Goal: Information Seeking & Learning: Learn about a topic

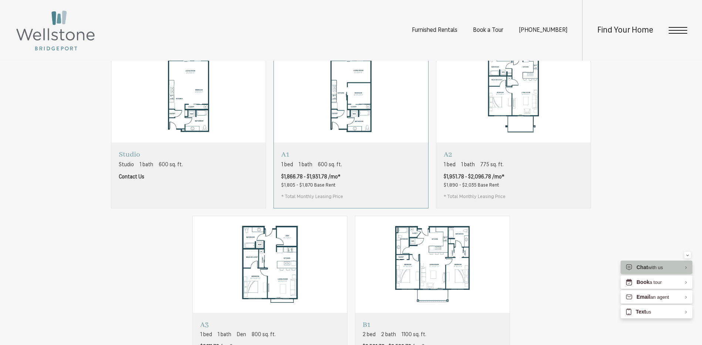
scroll to position [481, 0]
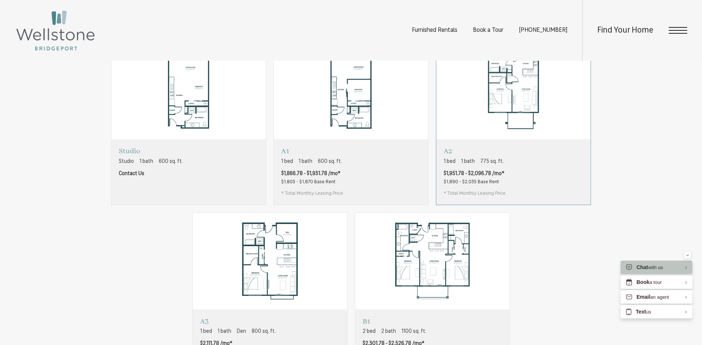
click at [511, 185] on div "A2 1 bed 1 bath 775 sq. ft. $1,951.78 - $2,096.78 /mo* $1,890 - $2,035 Base Ren…" at bounding box center [513, 171] width 154 height 65
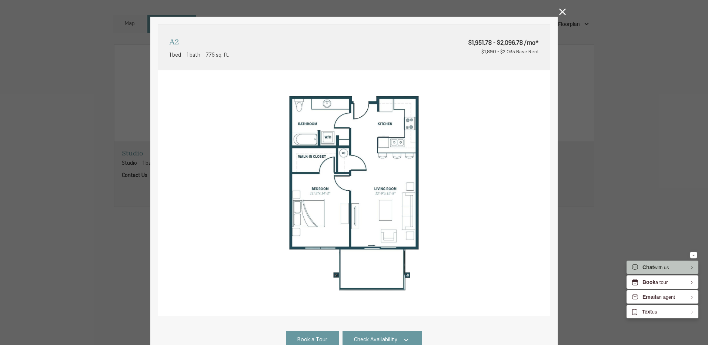
scroll to position [0, 0]
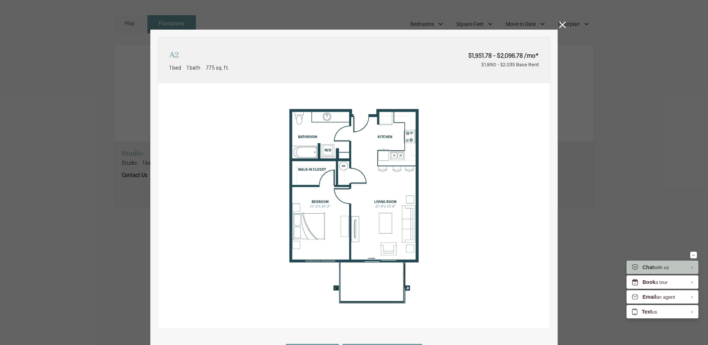
click at [560, 25] on icon at bounding box center [562, 24] width 7 height 7
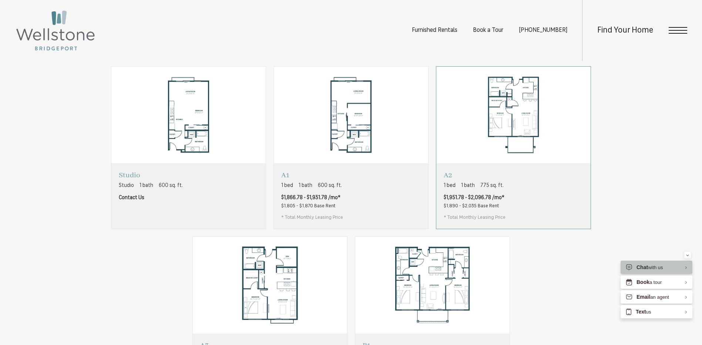
scroll to position [444, 0]
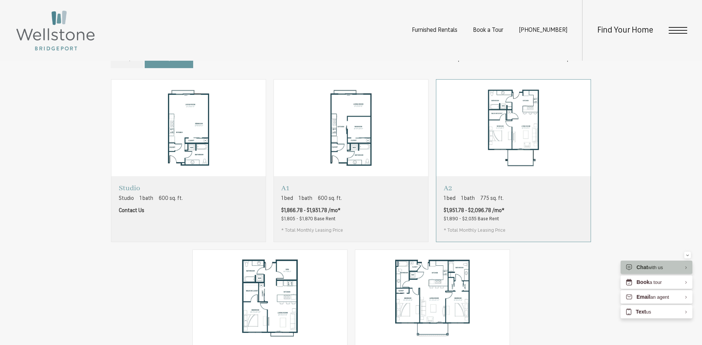
click at [529, 204] on div "A2 1 bed 1 bath 775 sq. ft. $1,951.78 - $2,096.78 /mo* $1,890 - $2,035 Base Ren…" at bounding box center [513, 208] width 154 height 65
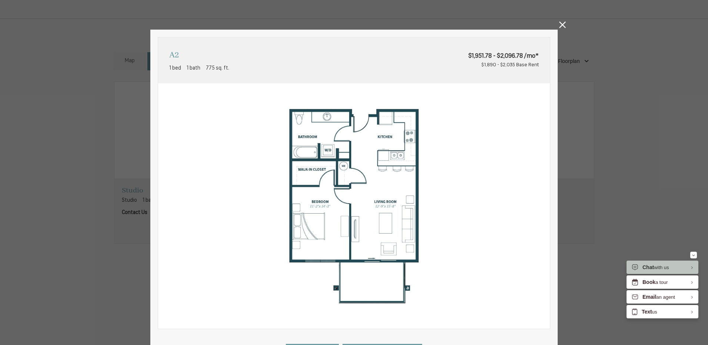
scroll to position [37, 0]
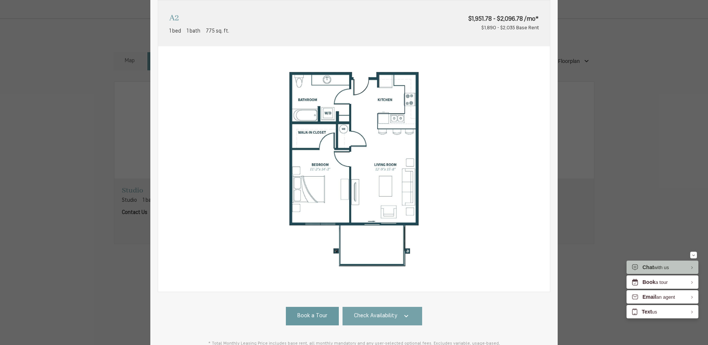
click at [380, 315] on span "Check Availability" at bounding box center [375, 316] width 43 height 9
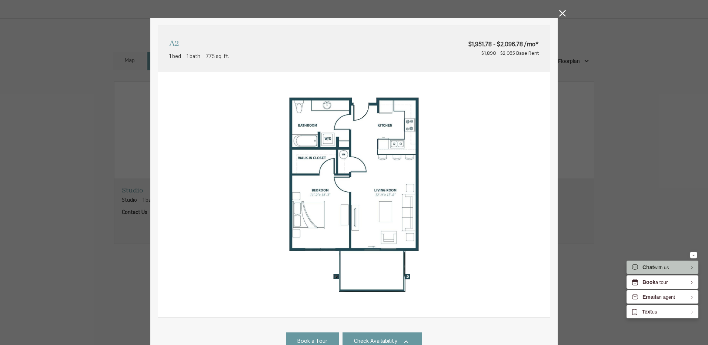
scroll to position [0, 0]
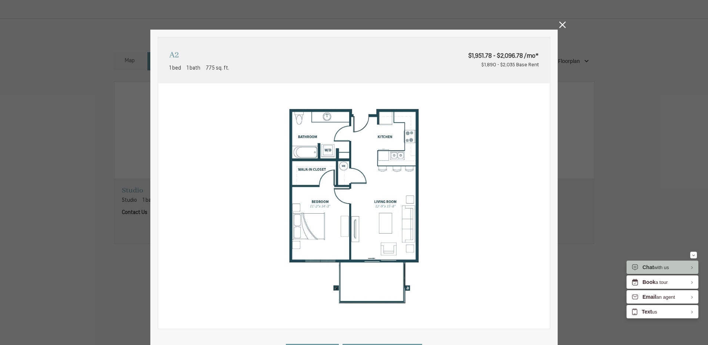
click at [561, 26] on icon at bounding box center [562, 24] width 7 height 7
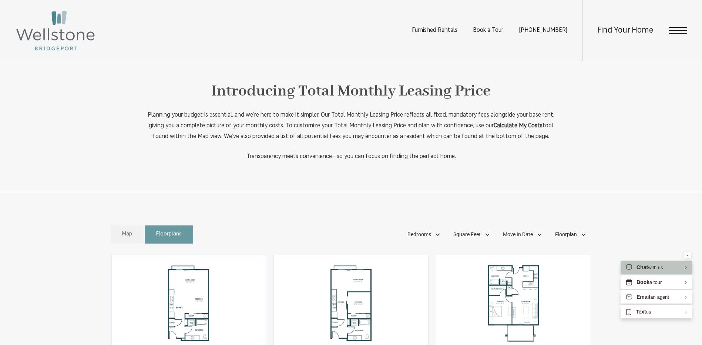
scroll to position [296, 0]
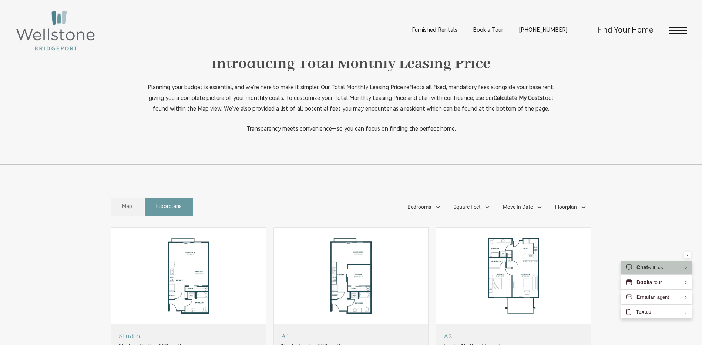
click at [121, 216] on link "Map" at bounding box center [127, 207] width 33 height 18
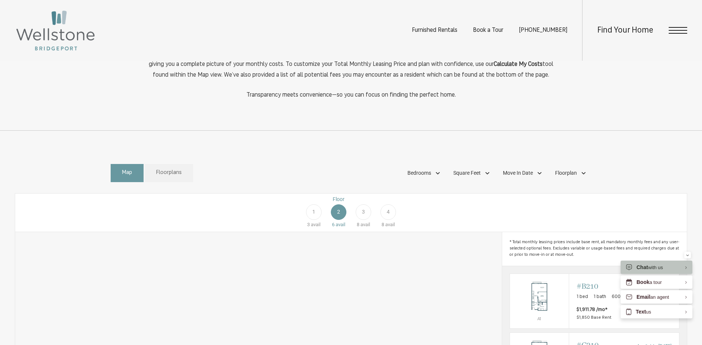
scroll to position [370, 0]
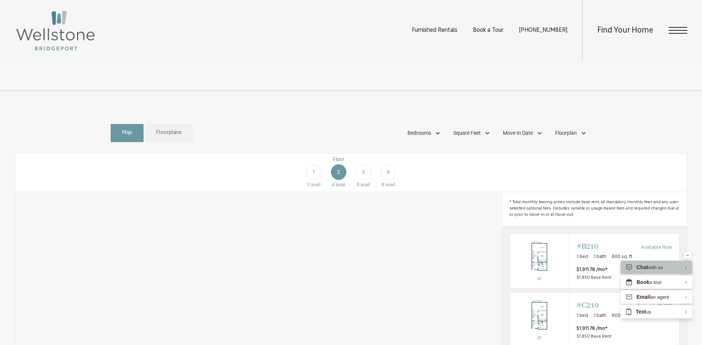
click at [392, 180] on div "4" at bounding box center [388, 172] width 16 height 16
click at [161, 137] on span "Floorplans" at bounding box center [169, 133] width 26 height 9
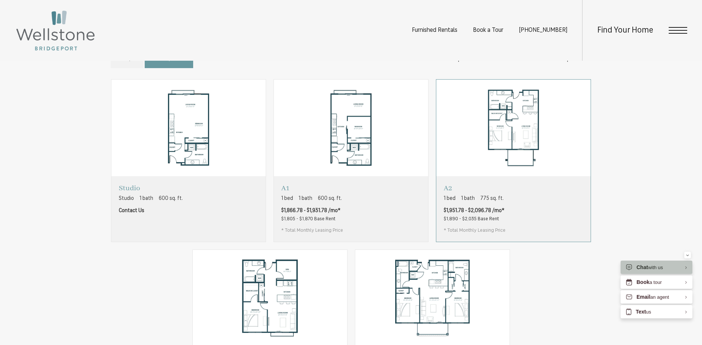
scroll to position [481, 0]
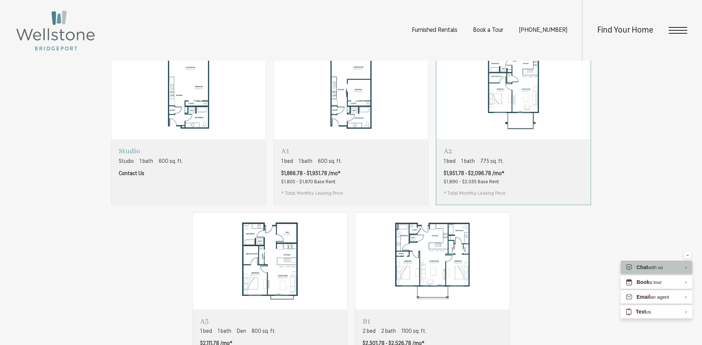
click at [511, 192] on div "A2 1 bed 1 bath 775 sq. ft. $1,951.78 - $2,096.78 /mo* $1,890 - $2,035 Base Ren…" at bounding box center [513, 171] width 154 height 65
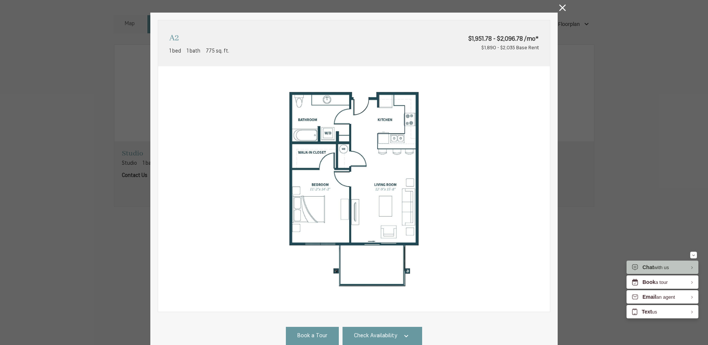
scroll to position [0, 0]
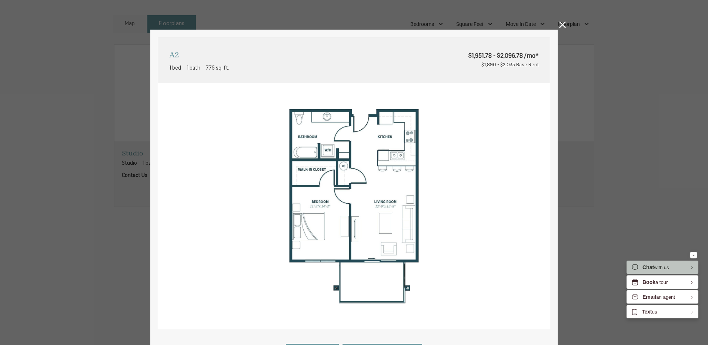
click at [560, 24] on icon at bounding box center [562, 24] width 7 height 7
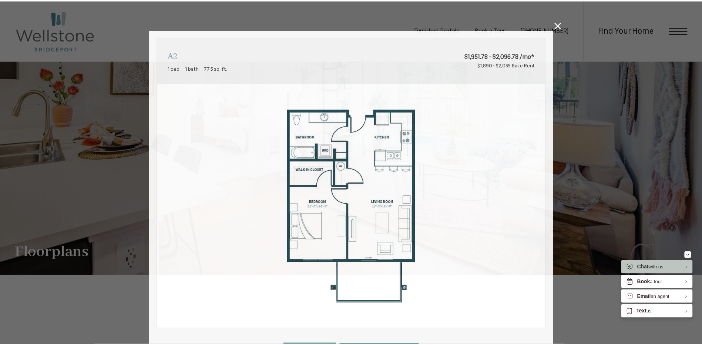
scroll to position [481, 0]
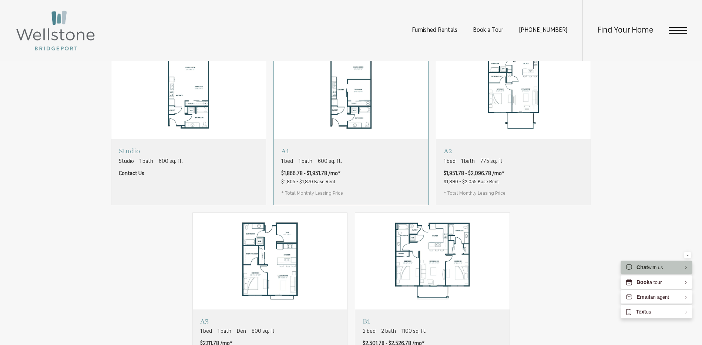
click at [365, 184] on div "A1 1 bed 1 bath 600 sq. ft. $1,866.78 - $1,931.78 /mo* $1,805 - $1,870 Base Ren…" at bounding box center [351, 171] width 154 height 65
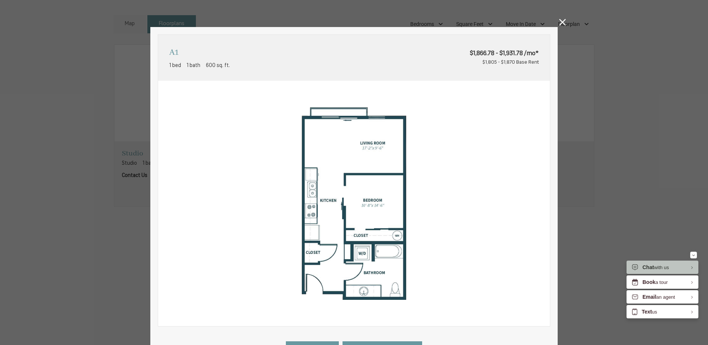
scroll to position [0, 0]
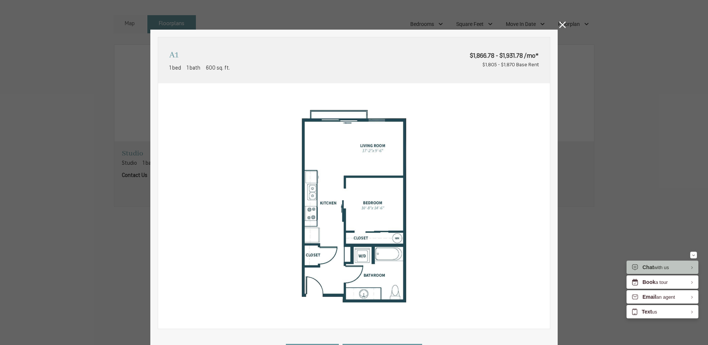
click at [560, 26] on icon at bounding box center [562, 24] width 7 height 7
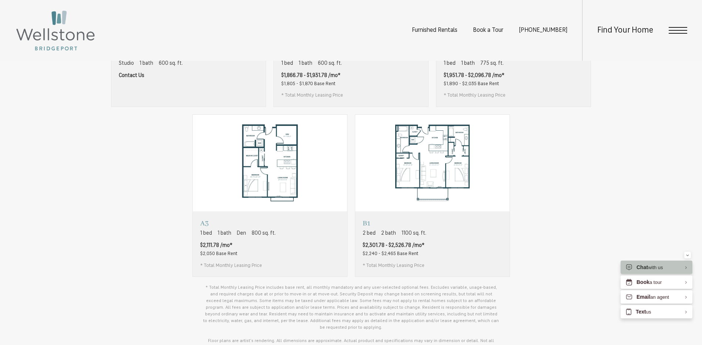
scroll to position [592, 0]
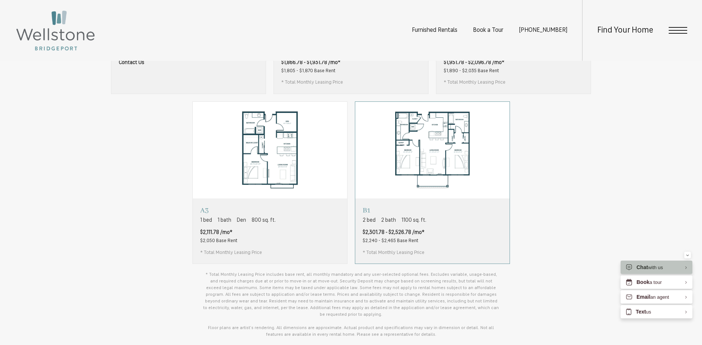
click at [454, 253] on div "B1 2 bed 2 bath 1100 sq. ft. $2,301.78 - $2,526.78 /mo* $2,240 - $2,465 Base Re…" at bounding box center [432, 230] width 154 height 65
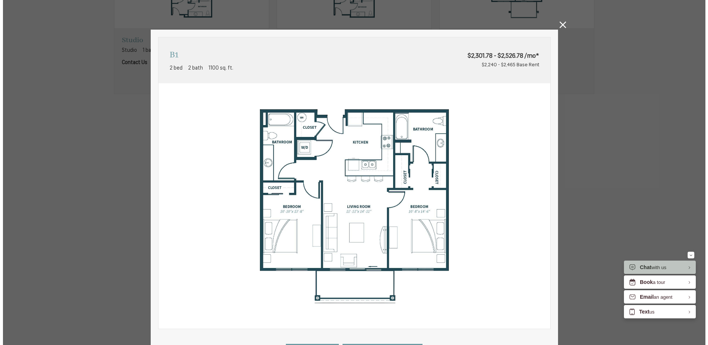
scroll to position [0, 0]
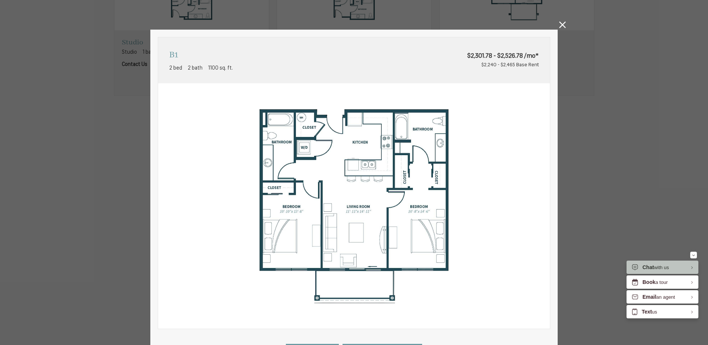
click at [560, 28] on link at bounding box center [562, 25] width 7 height 9
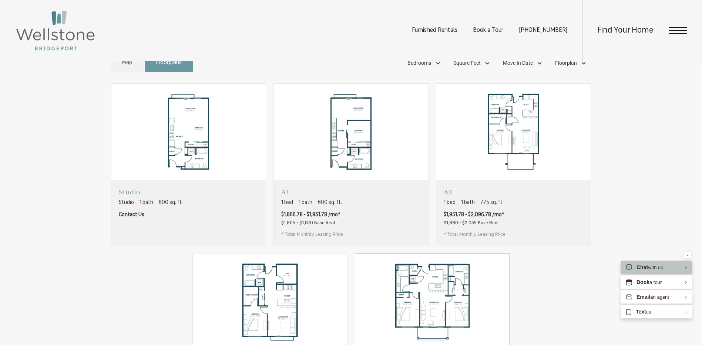
scroll to position [333, 0]
